Goal: Information Seeking & Learning: Learn about a topic

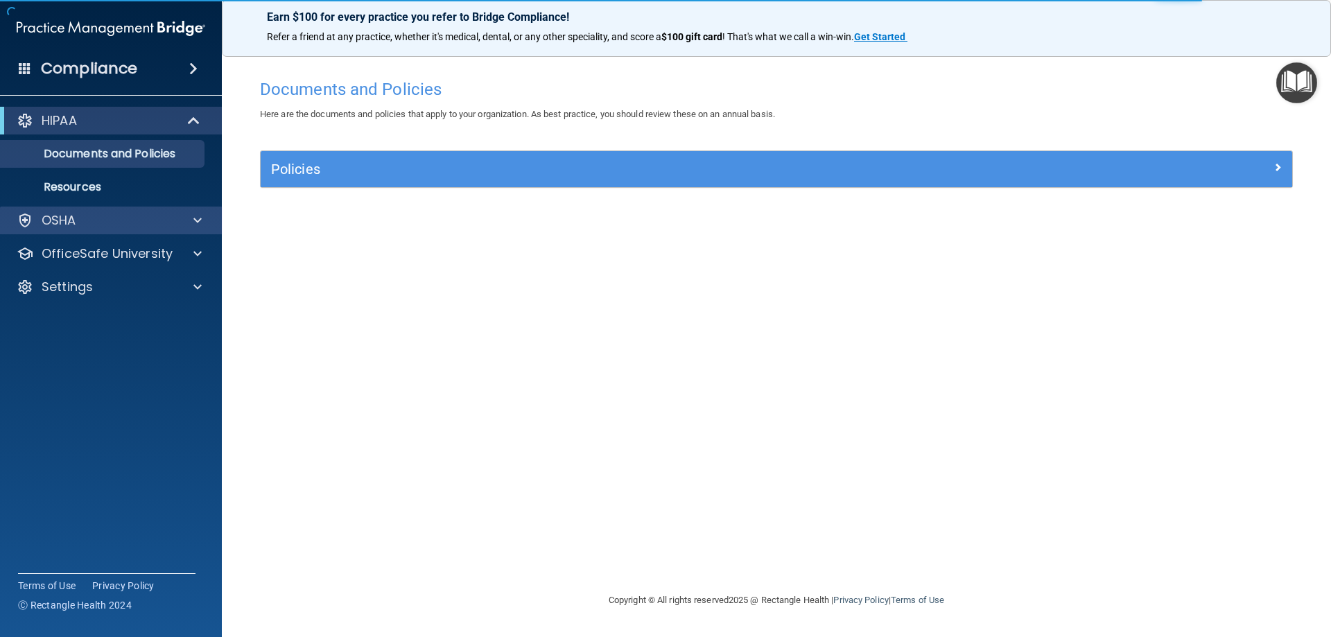
click at [102, 211] on div "OSHA" at bounding box center [111, 221] width 223 height 28
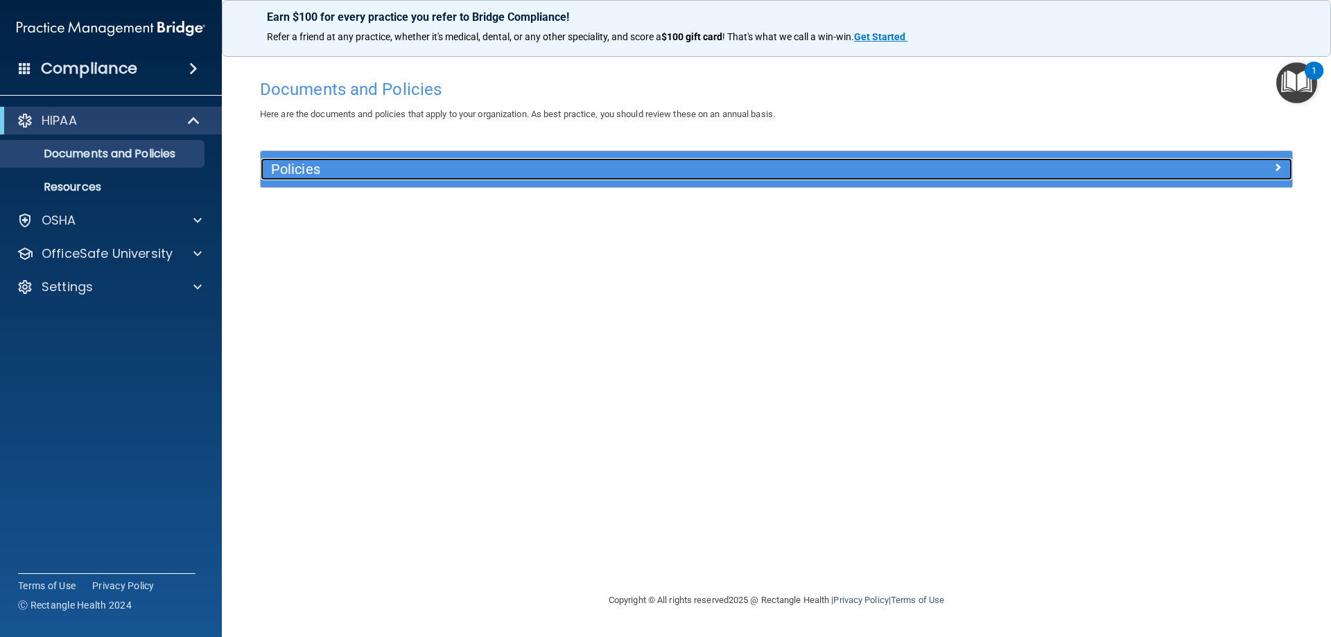
click at [492, 168] on h5 "Policies" at bounding box center [647, 169] width 753 height 15
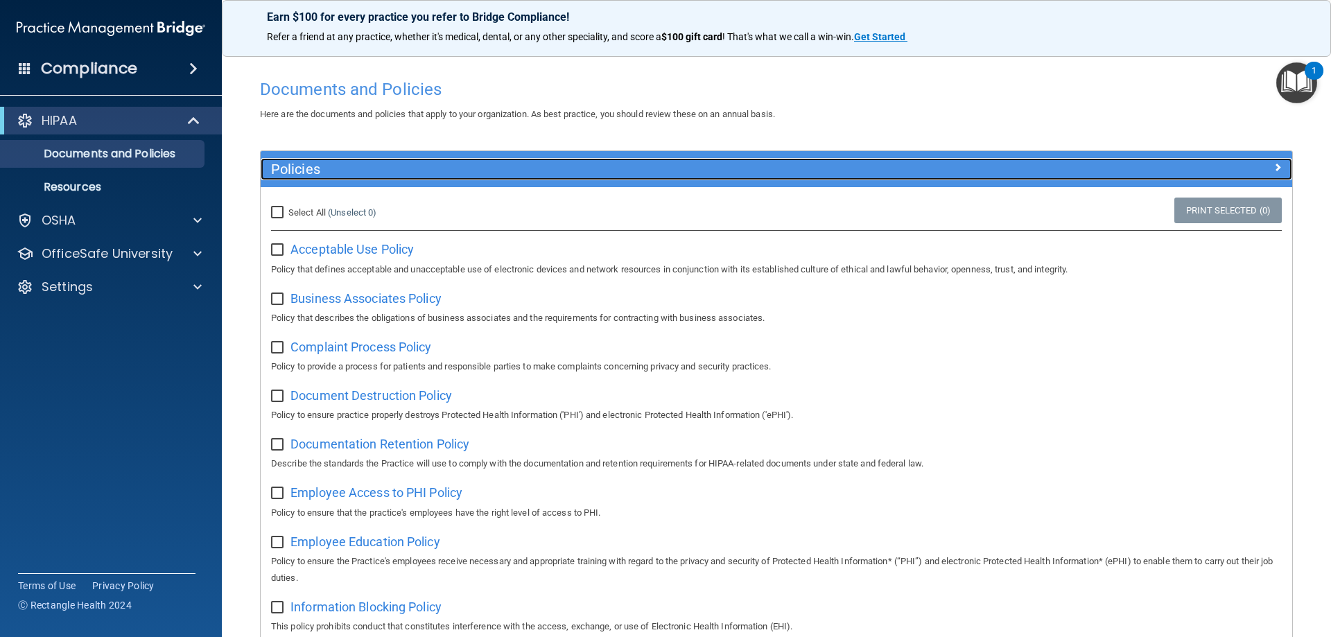
click at [467, 169] on h5 "Policies" at bounding box center [647, 169] width 753 height 15
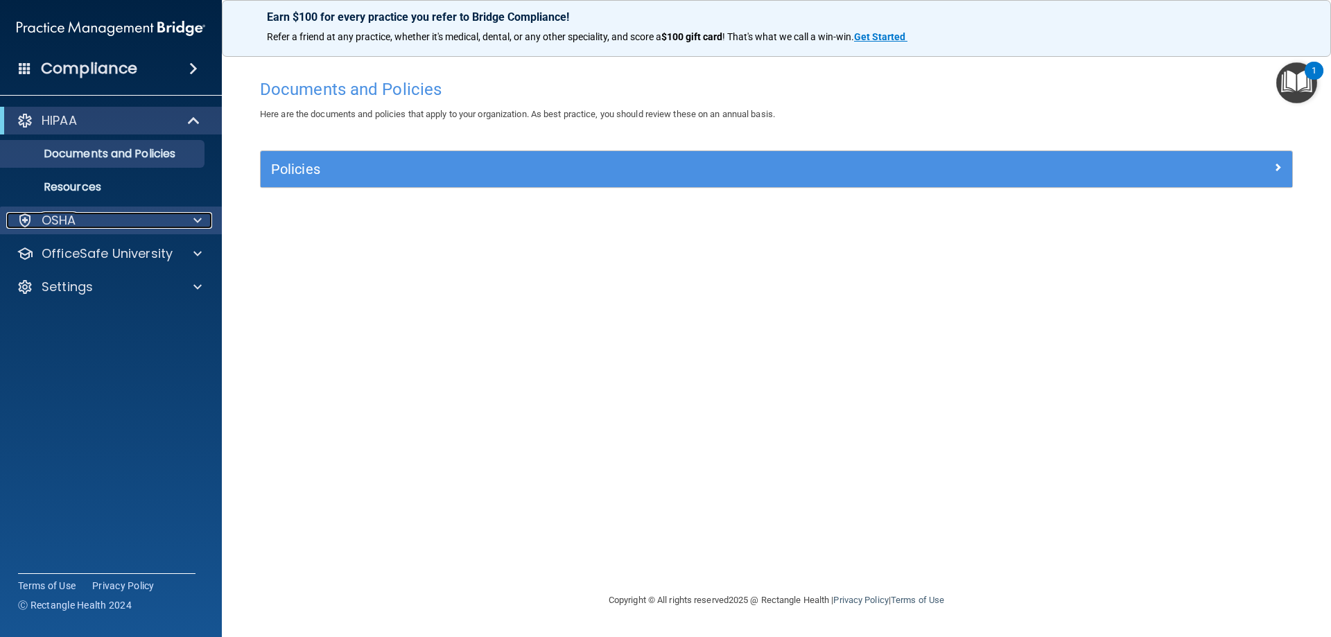
click at [85, 218] on div "OSHA" at bounding box center [92, 220] width 172 height 17
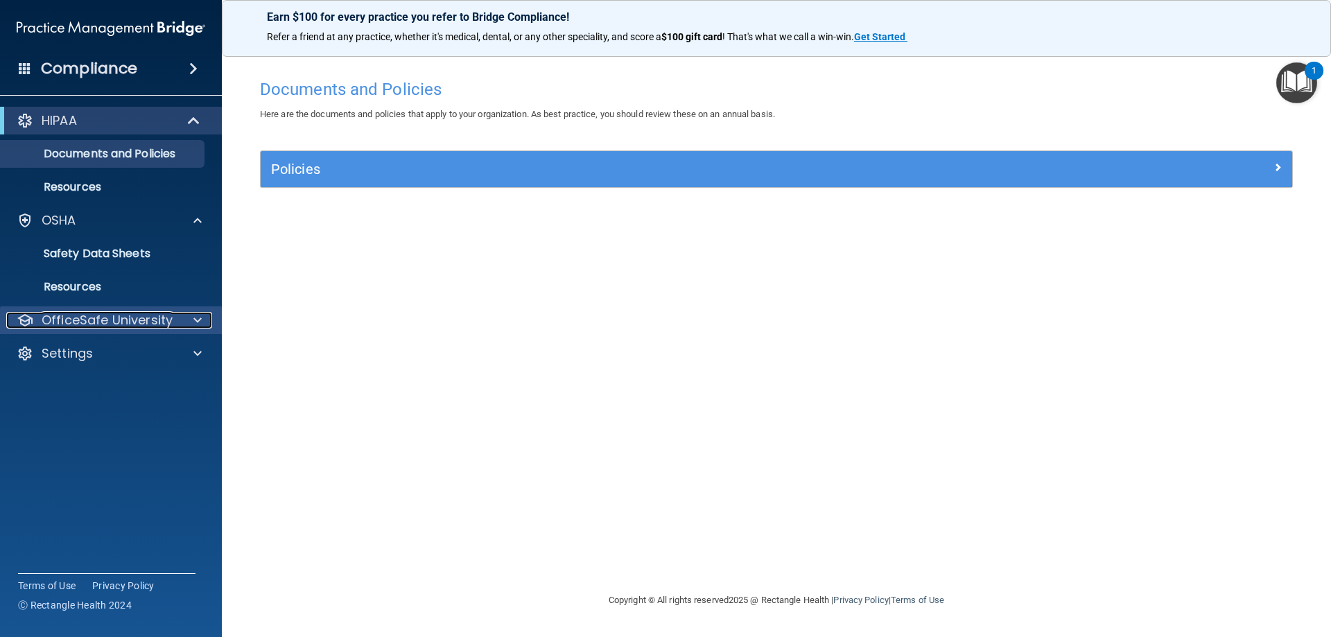
click at [86, 315] on p "OfficeSafe University" at bounding box center [107, 320] width 131 height 17
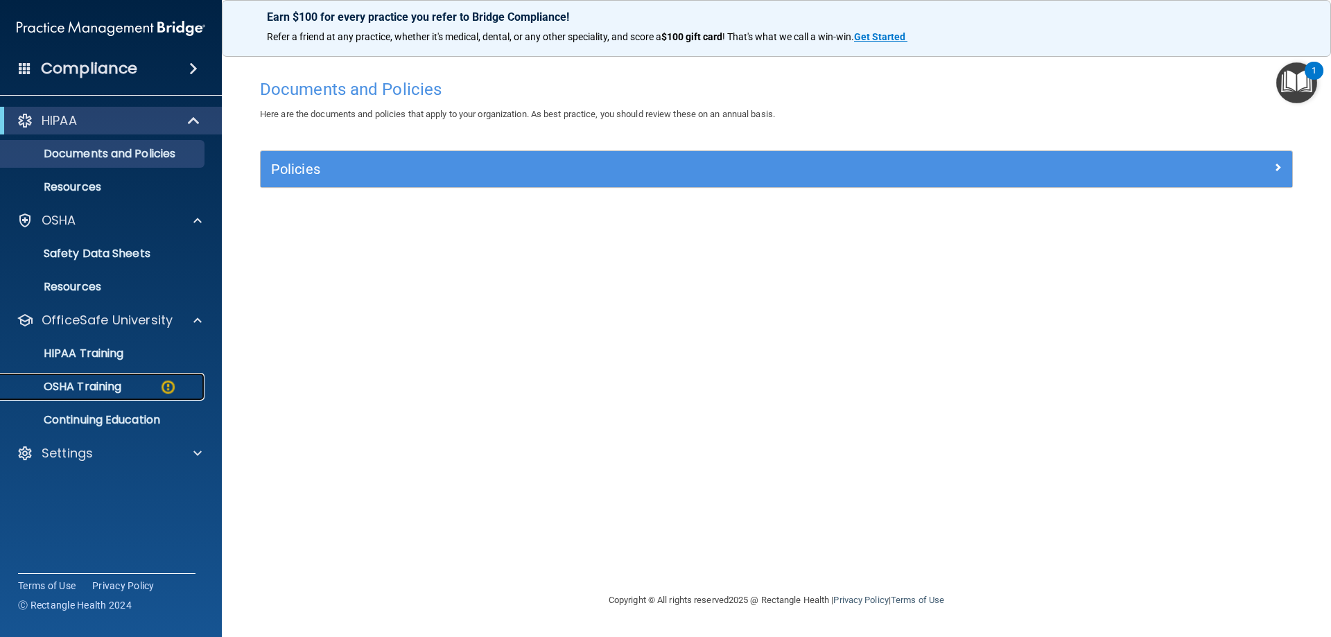
click at [121, 392] on p "OSHA Training" at bounding box center [65, 387] width 112 height 14
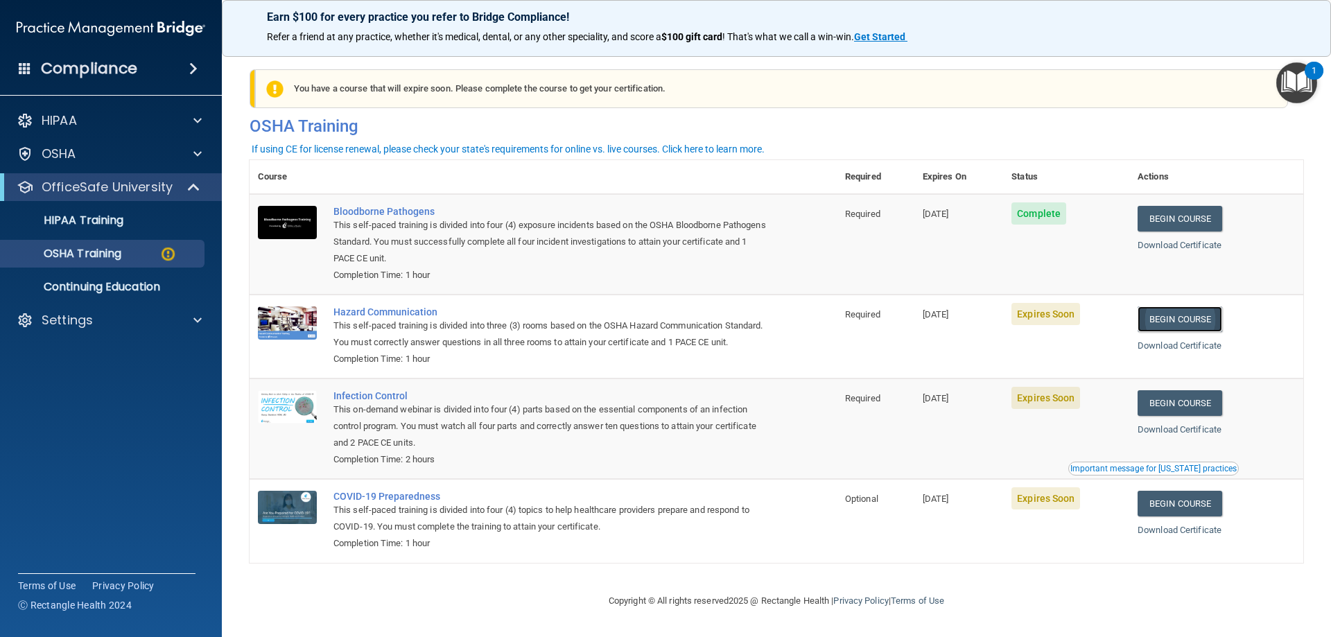
click at [1169, 326] on link "Begin Course" at bounding box center [1180, 319] width 85 height 26
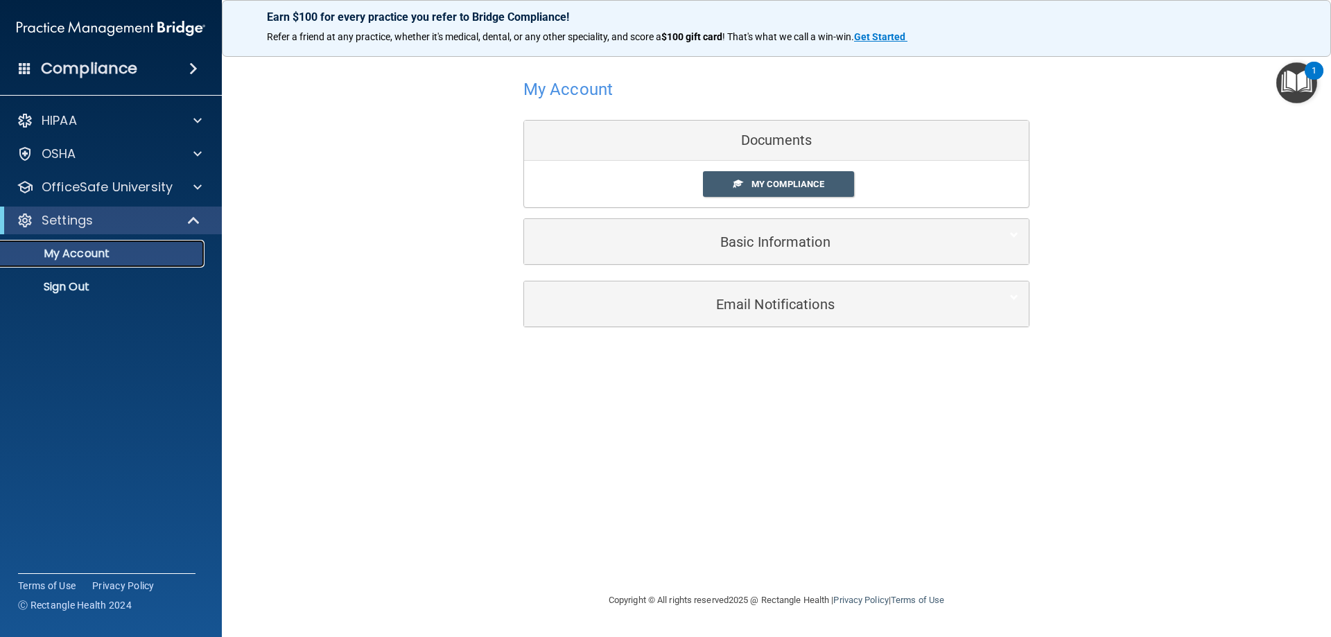
drag, startPoint x: 66, startPoint y: 254, endPoint x: 68, endPoint y: 266, distance: 12.7
click at [66, 254] on p "My Account" at bounding box center [103, 254] width 189 height 14
click at [83, 284] on p "Sign Out" at bounding box center [103, 287] width 189 height 14
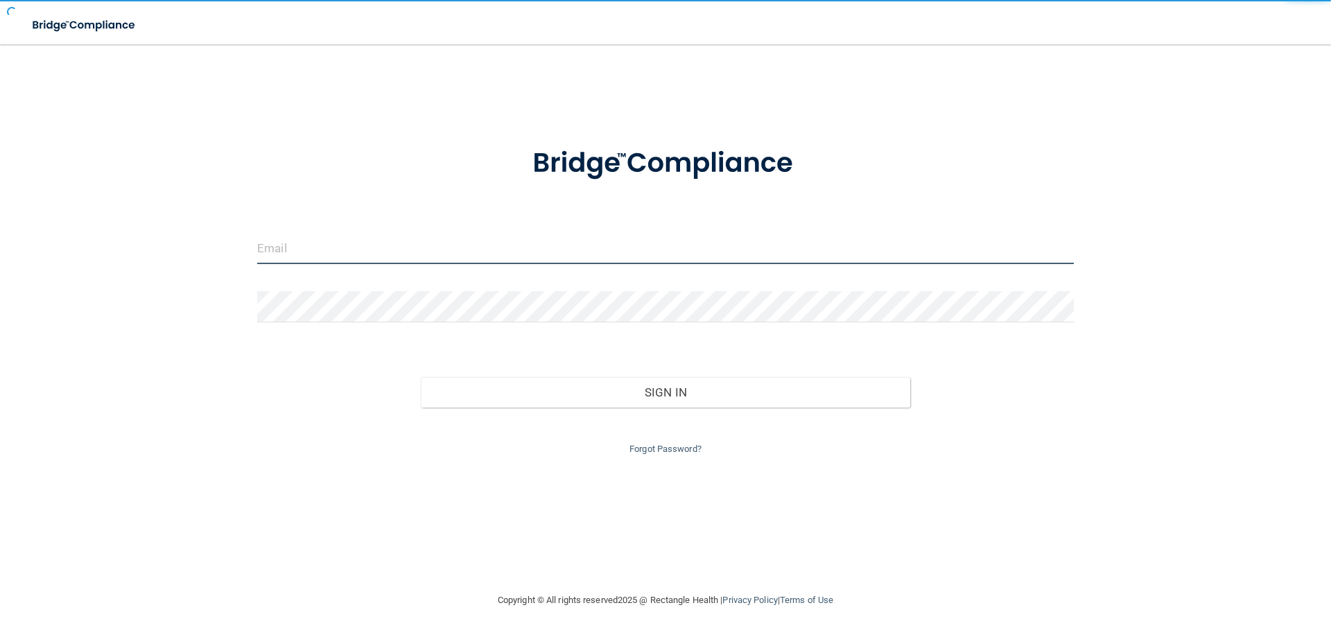
type input "[EMAIL_ADDRESS][DOMAIN_NAME]"
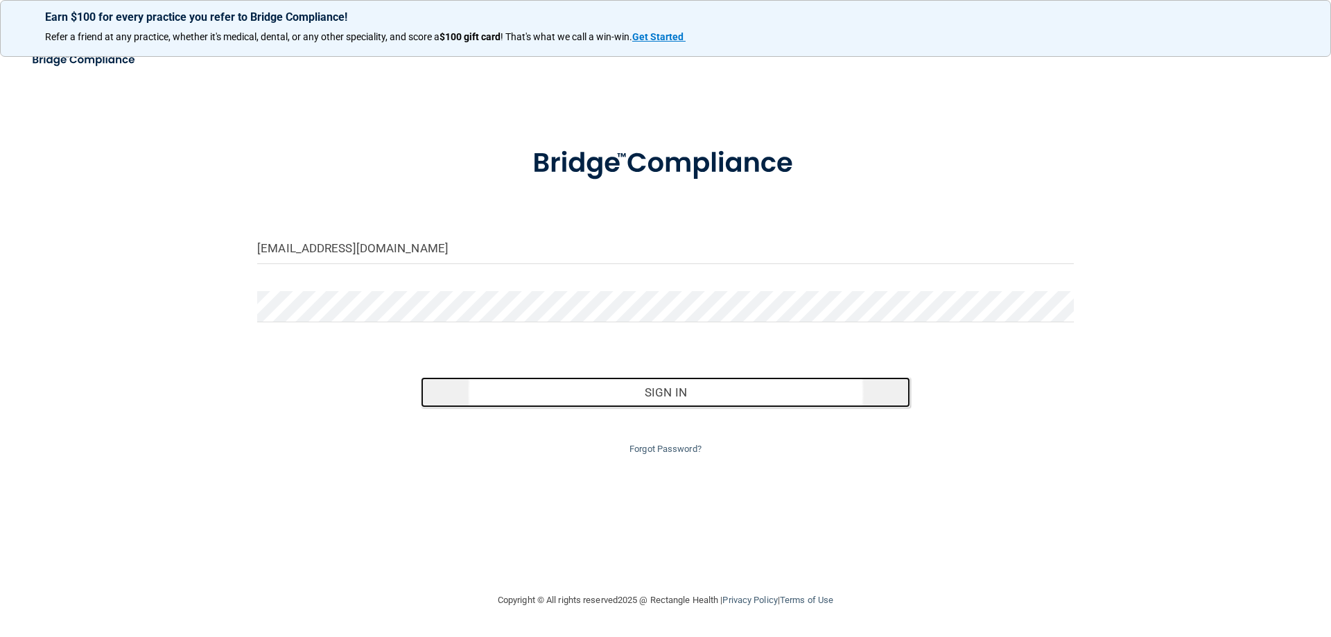
click at [677, 391] on button "Sign In" at bounding box center [666, 392] width 490 height 31
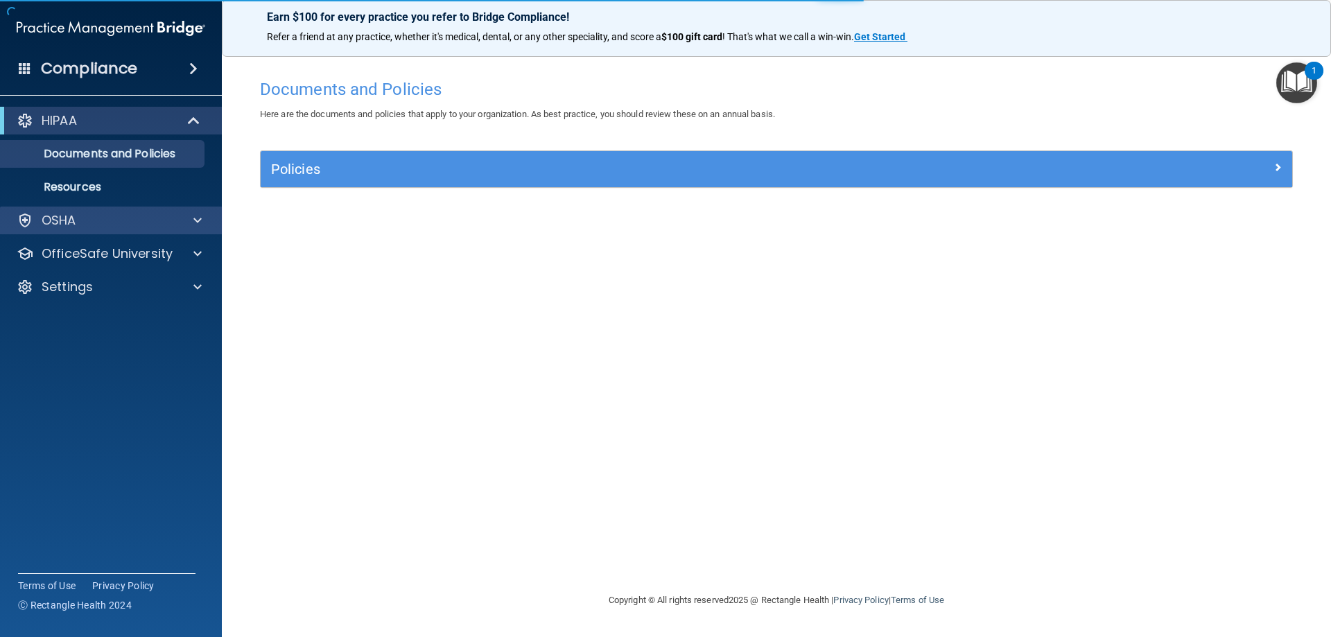
click at [78, 209] on div "OSHA" at bounding box center [111, 221] width 223 height 28
click at [110, 228] on div "OSHA" at bounding box center [92, 220] width 172 height 17
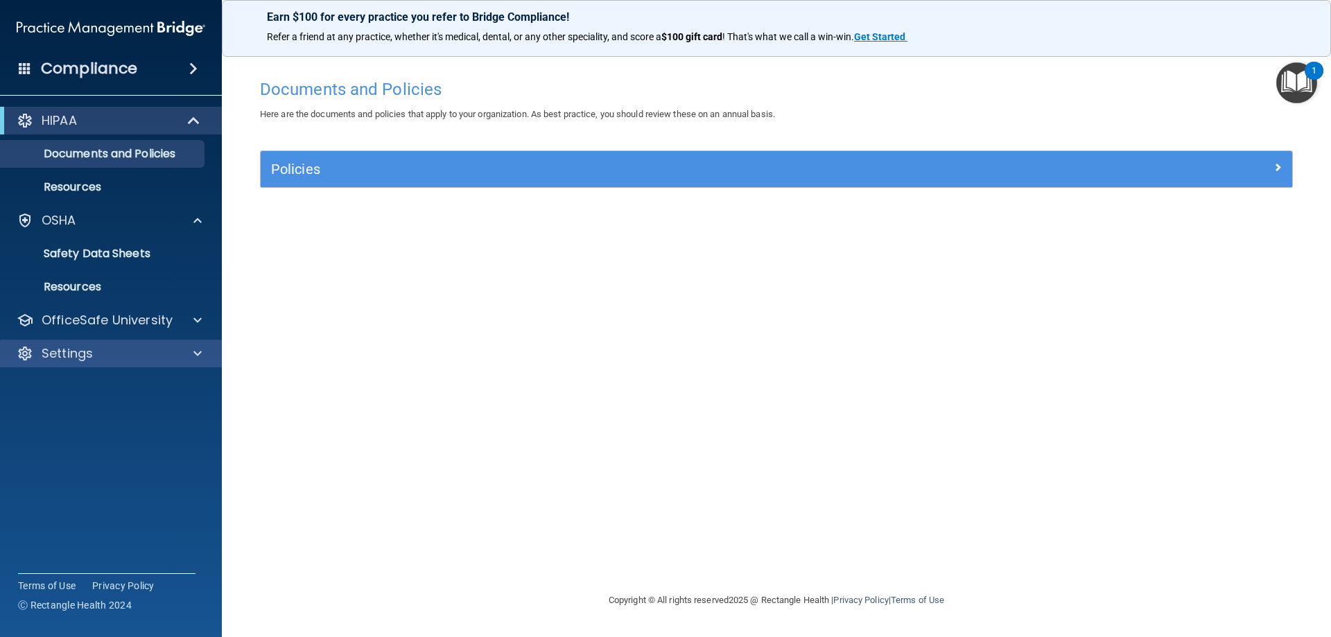
click at [96, 343] on div "Settings" at bounding box center [111, 354] width 223 height 28
click at [102, 352] on div "Settings" at bounding box center [92, 353] width 172 height 17
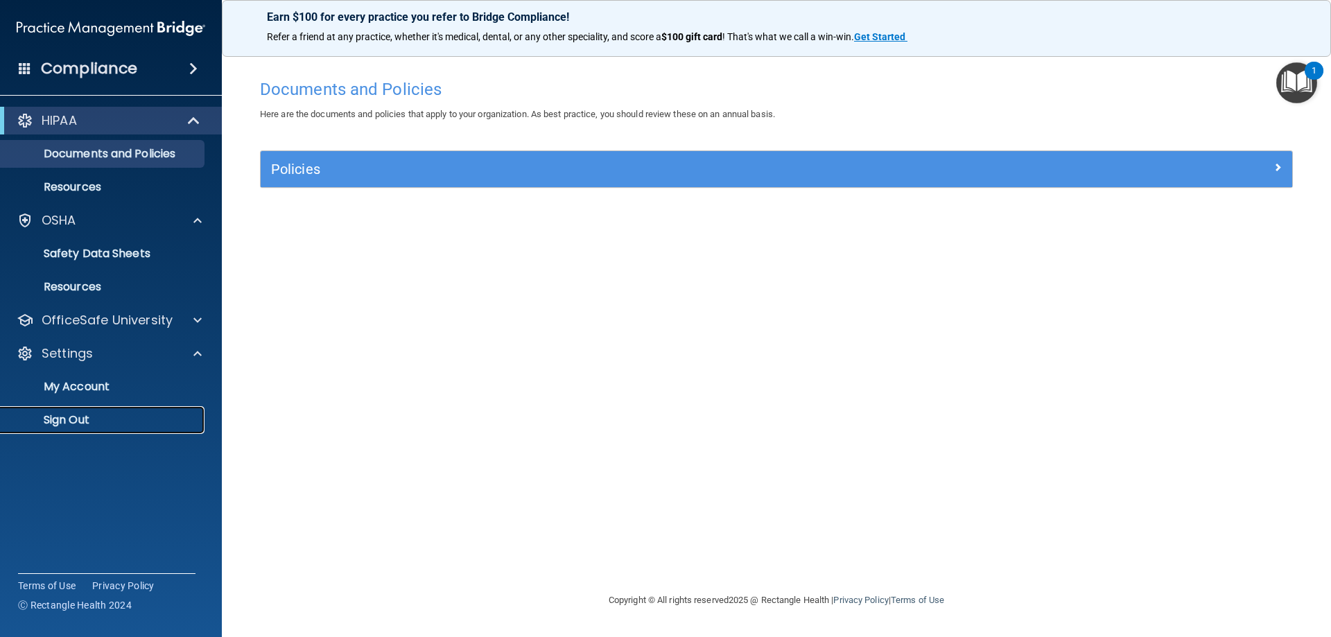
click at [87, 422] on p "Sign Out" at bounding box center [103, 420] width 189 height 14
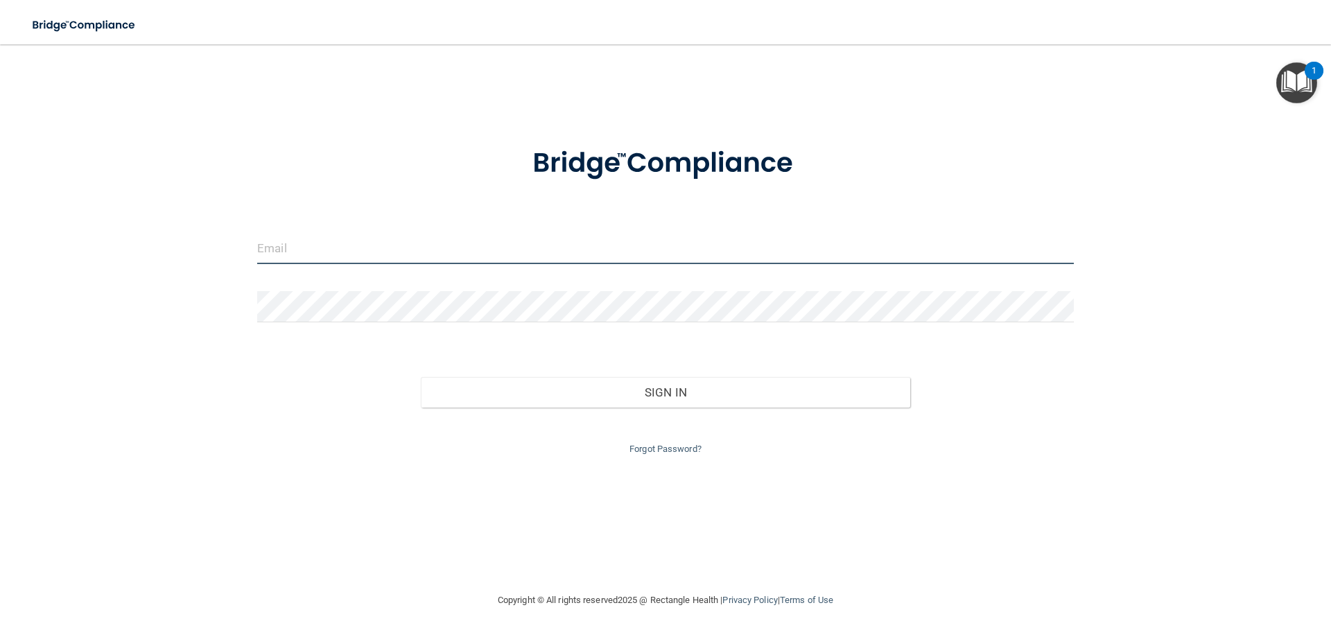
type input "[EMAIL_ADDRESS][DOMAIN_NAME]"
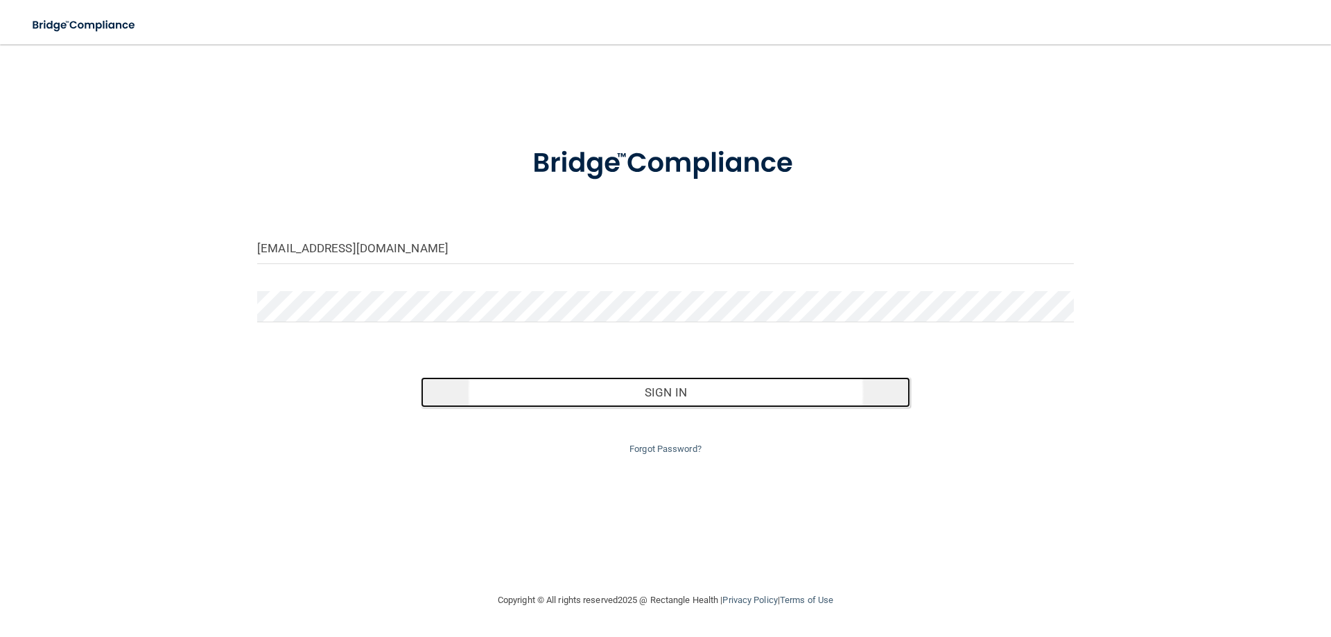
click at [553, 384] on button "Sign In" at bounding box center [666, 392] width 490 height 31
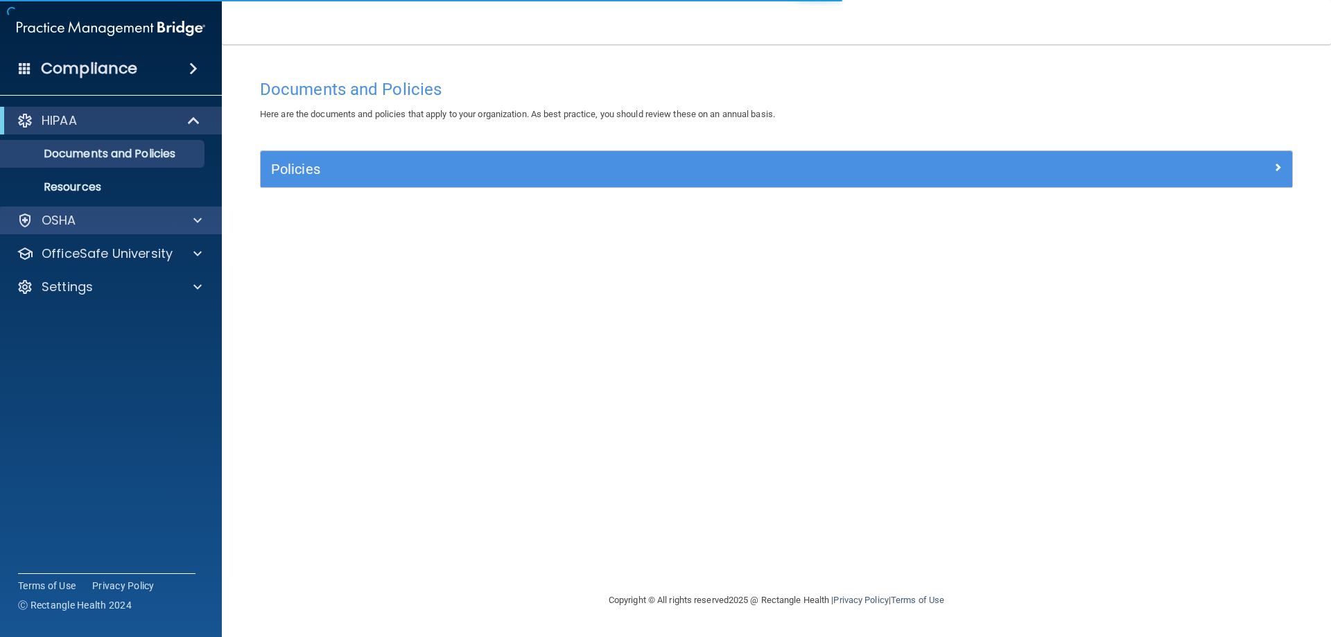
click at [110, 229] on div "OSHA" at bounding box center [111, 221] width 223 height 28
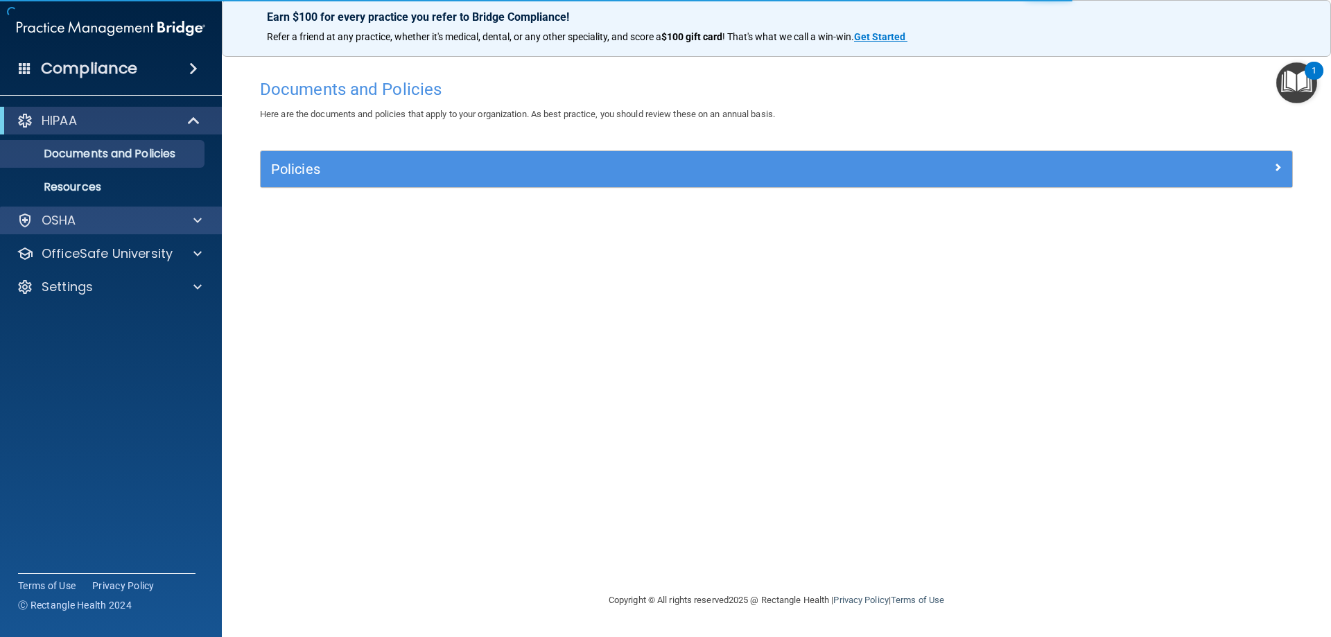
click at [116, 232] on div "OSHA" at bounding box center [111, 221] width 223 height 28
click at [193, 220] on div at bounding box center [195, 220] width 35 height 17
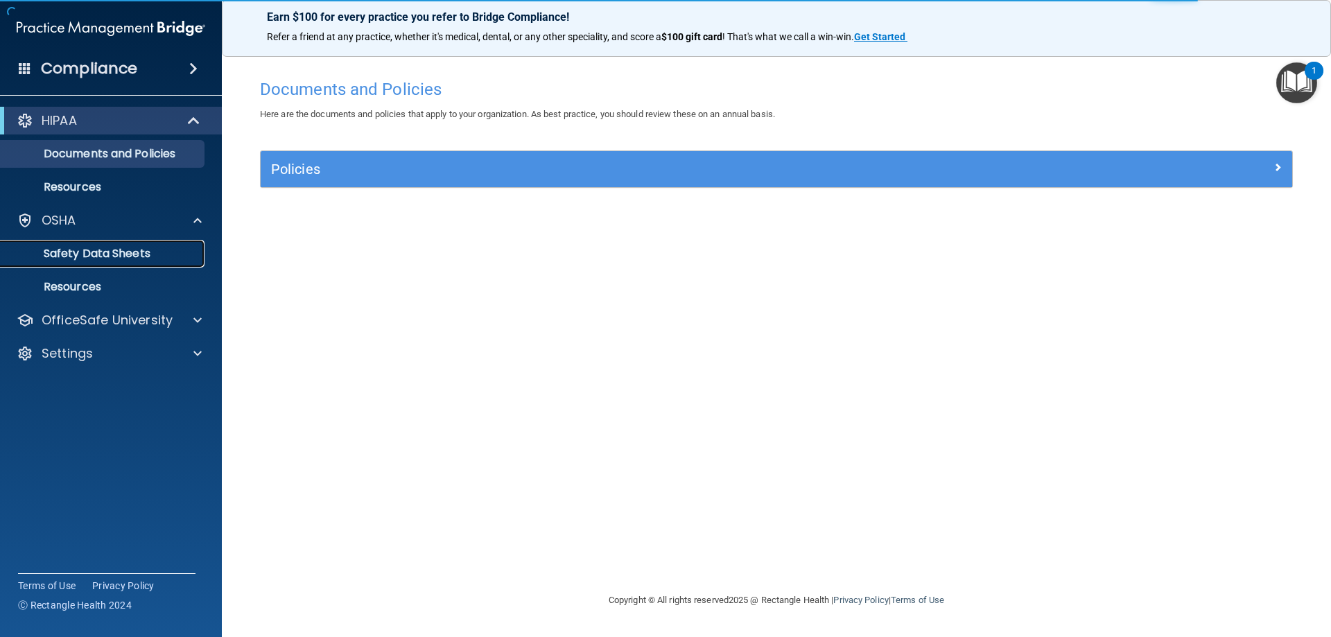
click at [167, 254] on p "Safety Data Sheets" at bounding box center [103, 254] width 189 height 14
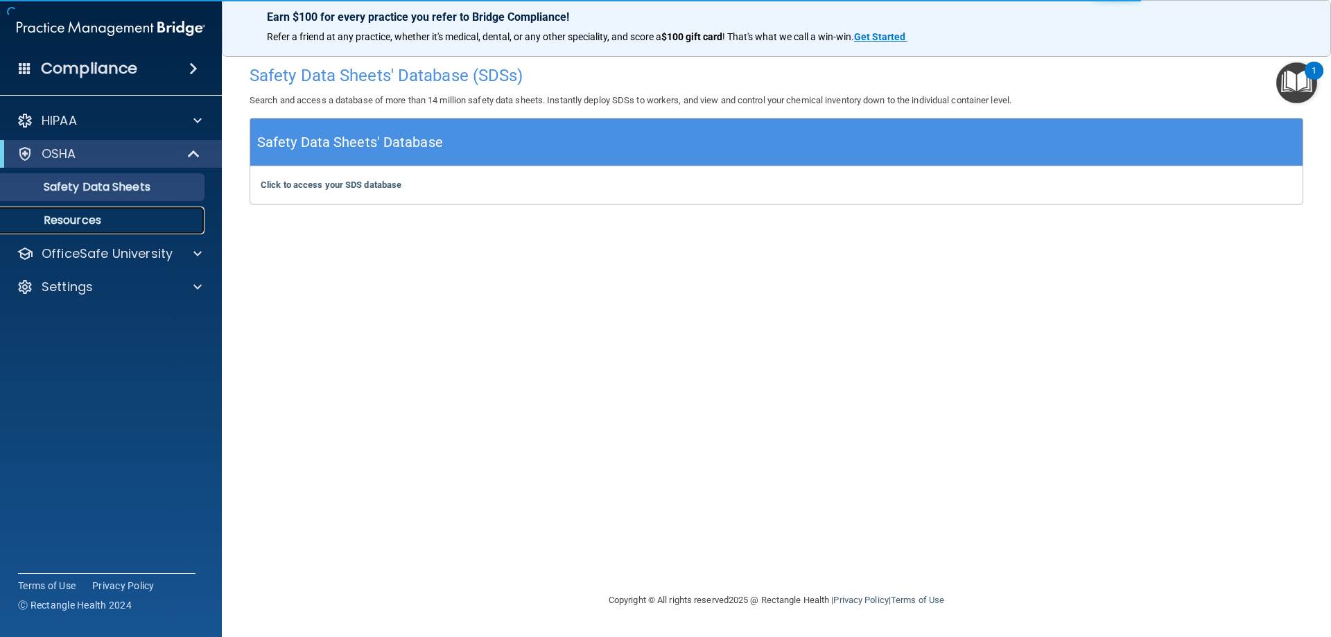
click at [157, 226] on p "Resources" at bounding box center [103, 221] width 189 height 14
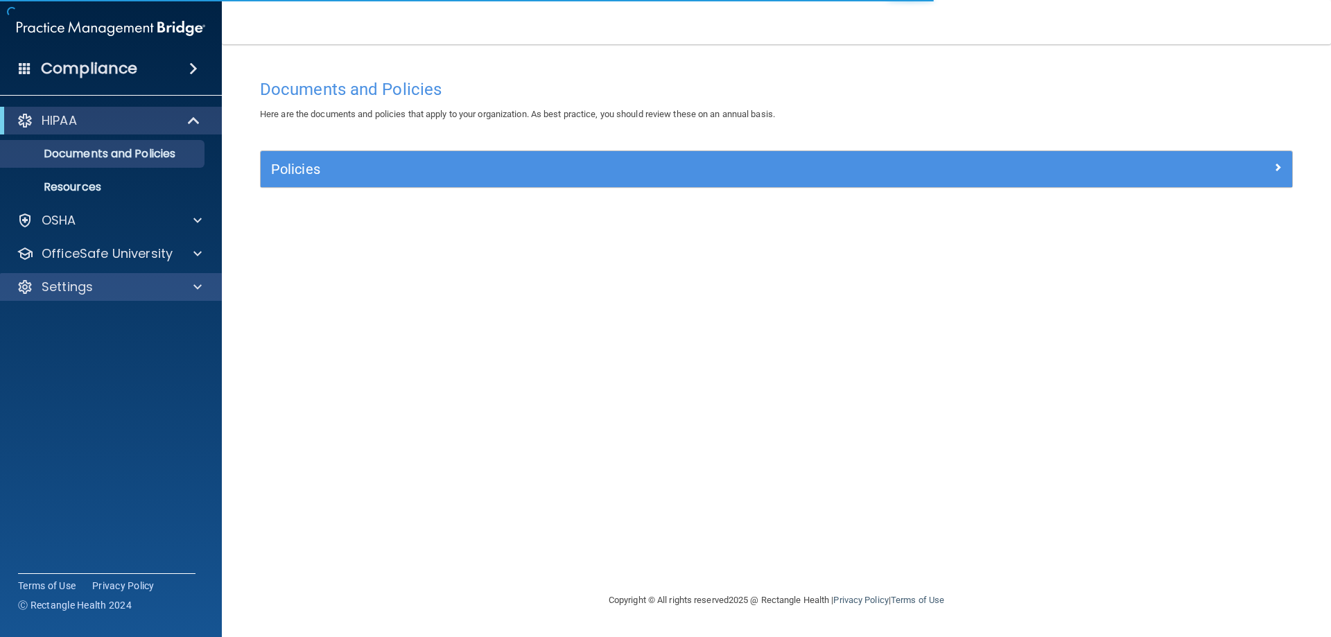
click at [120, 278] on div "Settings" at bounding box center [111, 287] width 223 height 28
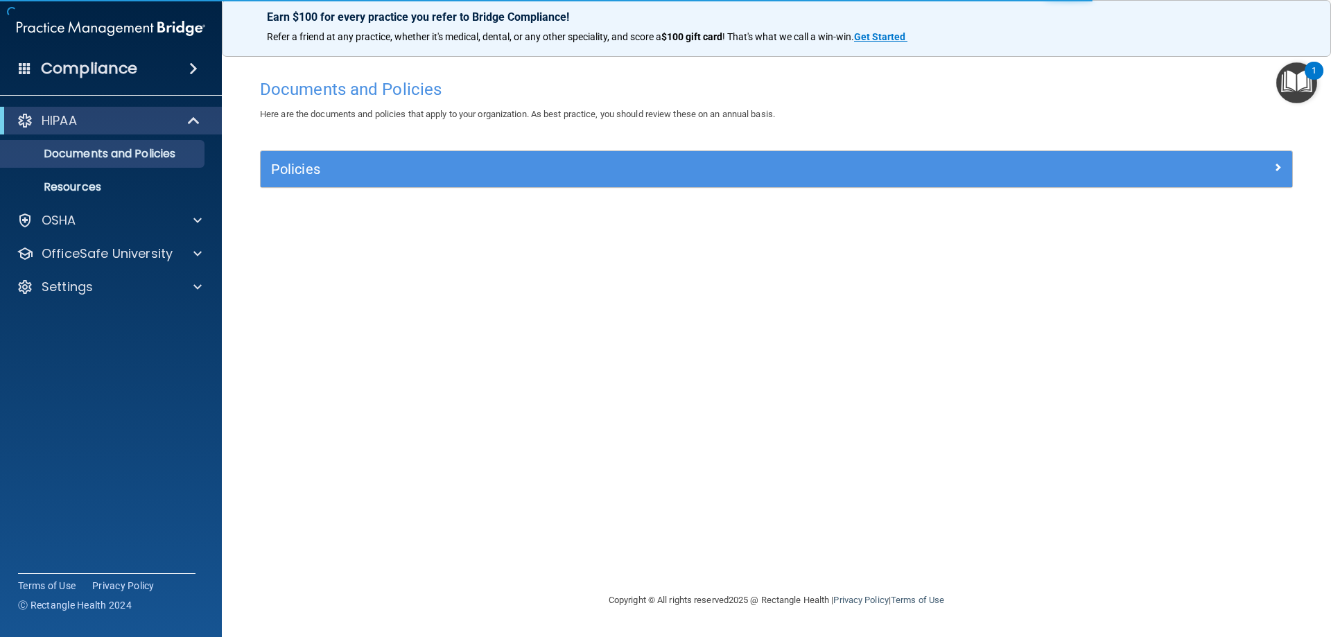
click at [125, 236] on div "HIPAA Documents and Policies Report an Incident Business Associates Emergency P…" at bounding box center [111, 206] width 223 height 211
click at [117, 221] on div "OSHA" at bounding box center [92, 220] width 172 height 17
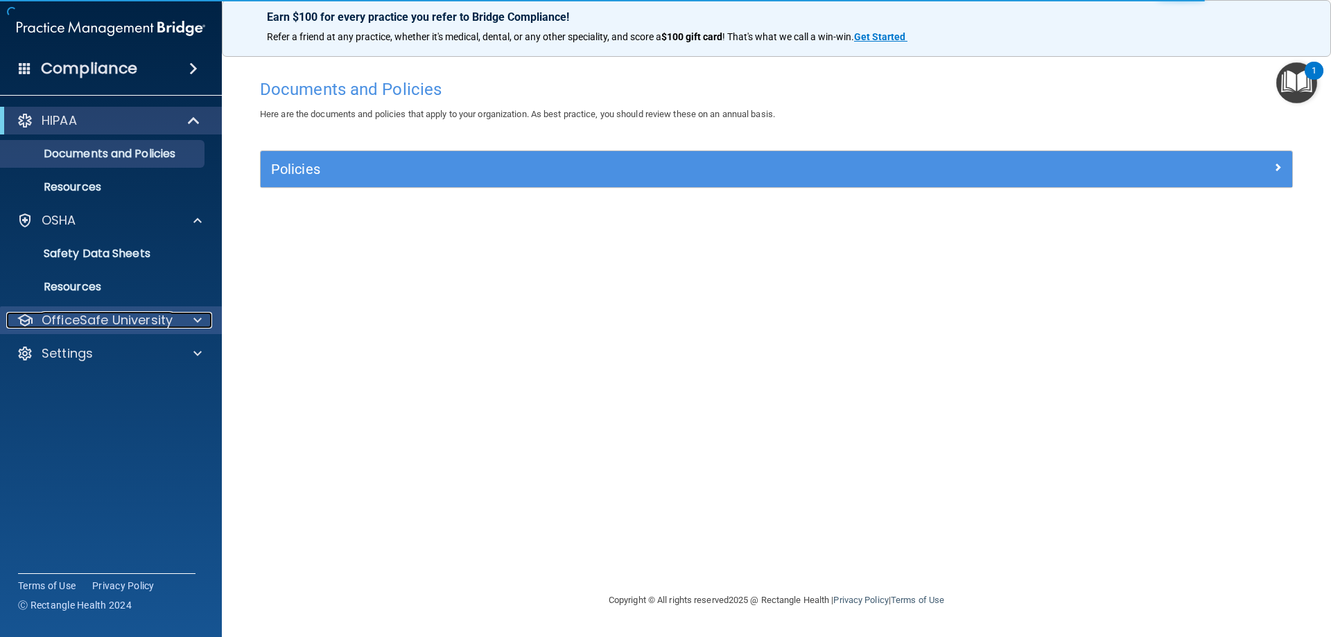
click at [118, 322] on p "OfficeSafe University" at bounding box center [107, 320] width 131 height 17
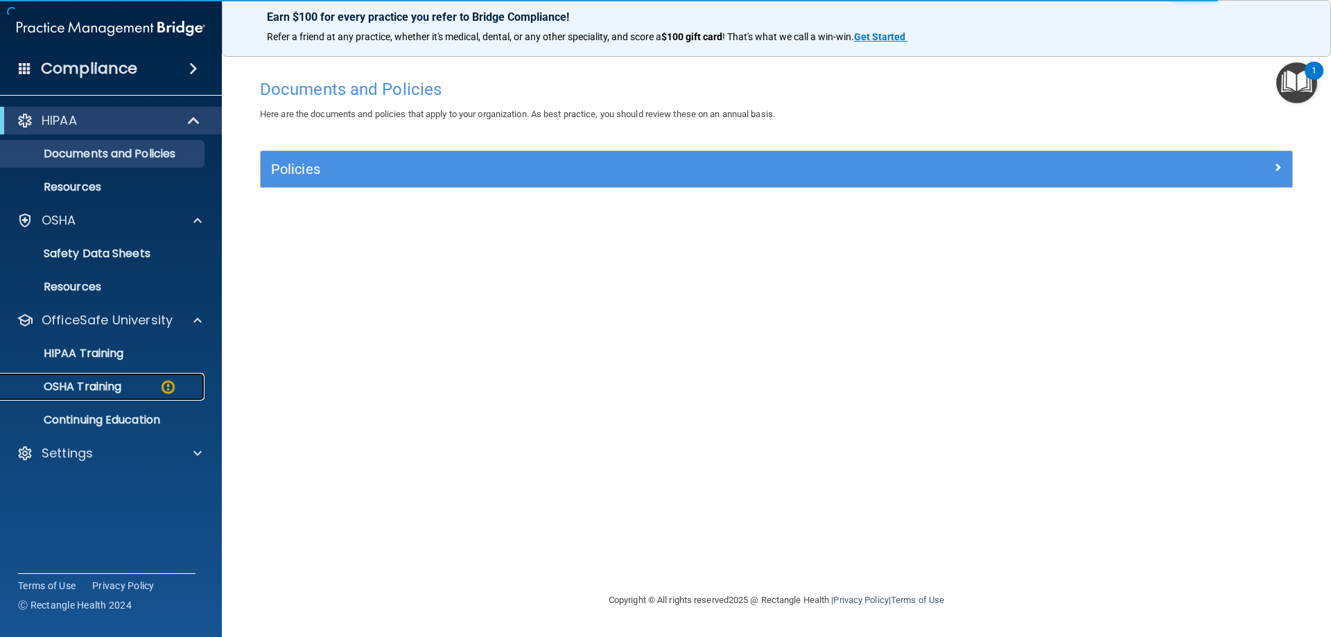
click at [120, 383] on p "OSHA Training" at bounding box center [65, 387] width 112 height 14
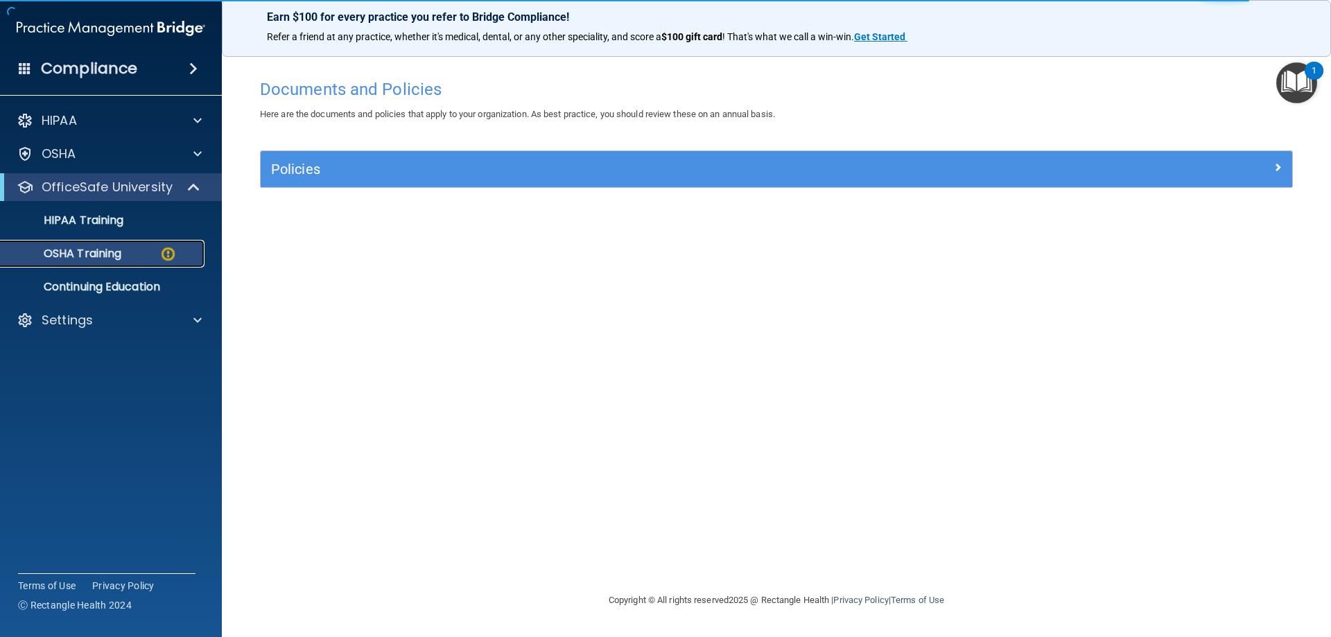
click at [161, 253] on img at bounding box center [167, 253] width 17 height 17
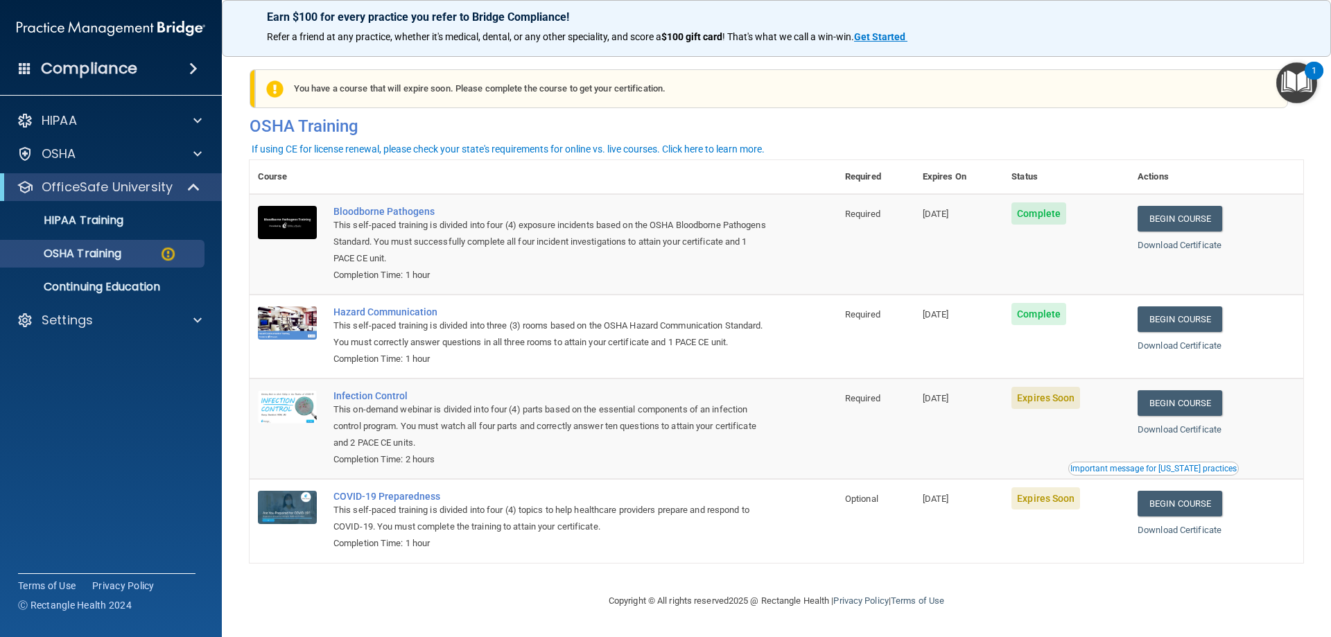
drag, startPoint x: 101, startPoint y: 310, endPoint x: 78, endPoint y: 424, distance: 116.7
click at [101, 311] on div "Settings" at bounding box center [111, 320] width 223 height 28
click at [105, 329] on div "Settings" at bounding box center [111, 320] width 223 height 28
click at [119, 339] on div "HIPAA Documents and Policies Report an Incident Business Associates Emergency P…" at bounding box center [111, 223] width 223 height 244
click at [176, 325] on div "Settings" at bounding box center [92, 320] width 172 height 17
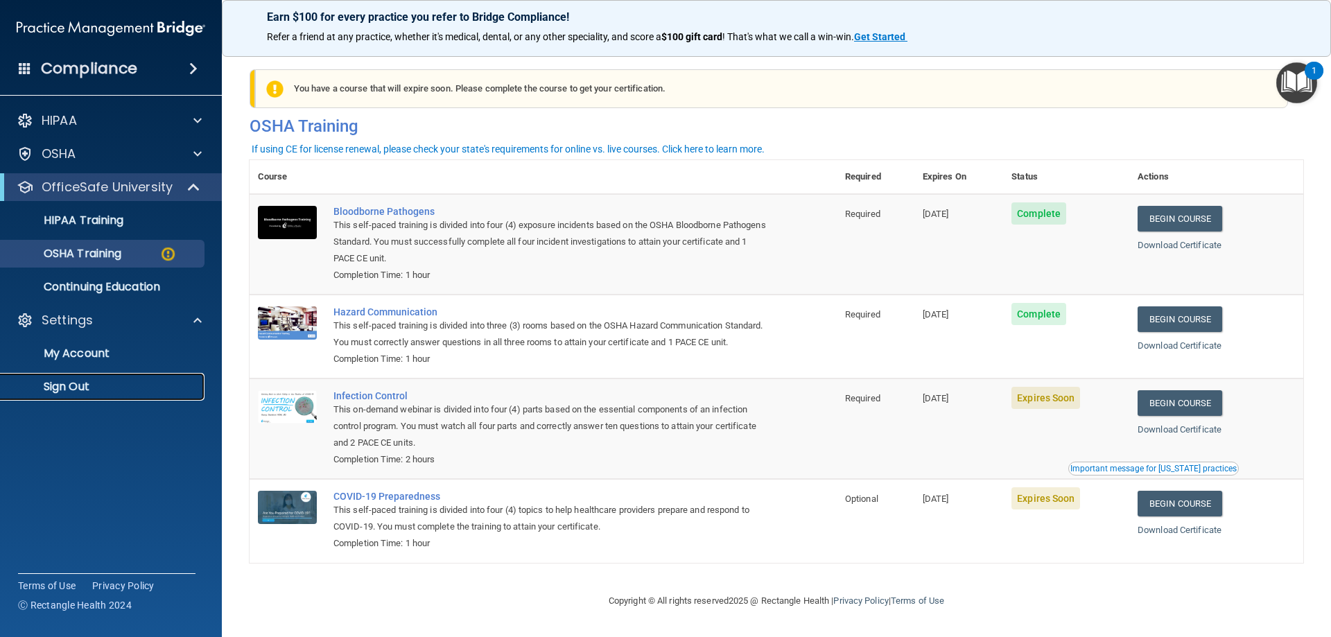
click at [102, 385] on p "Sign Out" at bounding box center [103, 387] width 189 height 14
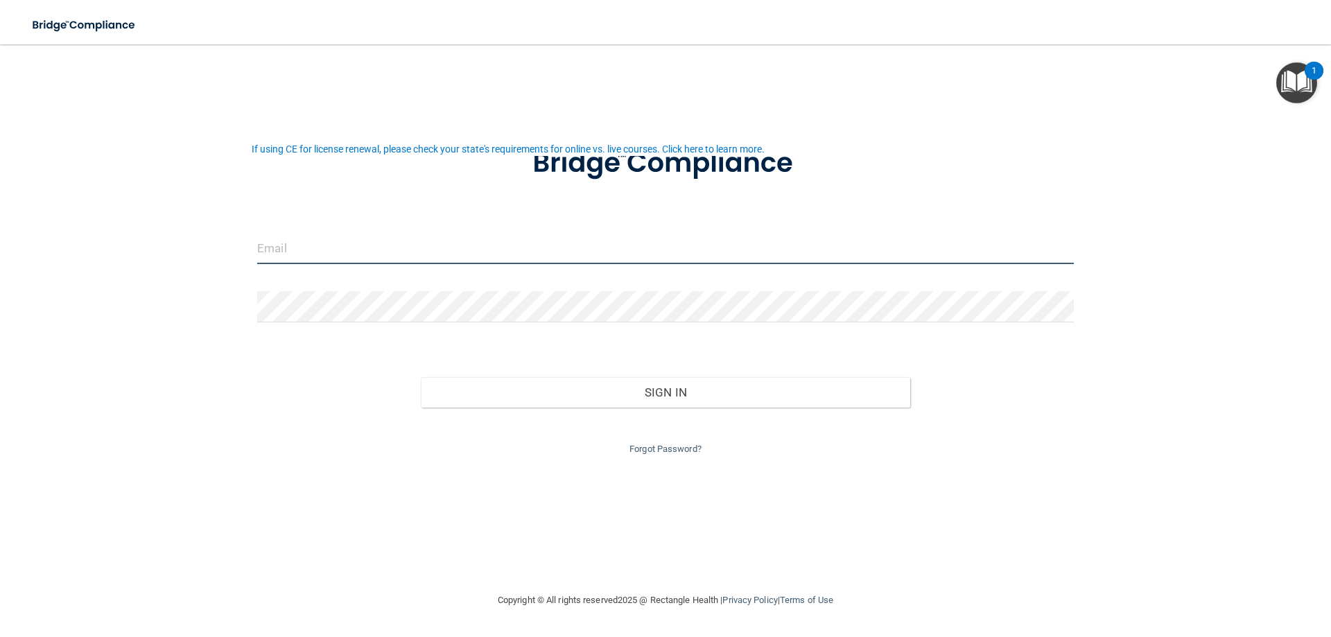
type input "[EMAIL_ADDRESS][DOMAIN_NAME]"
